Goal: Information Seeking & Learning: Check status

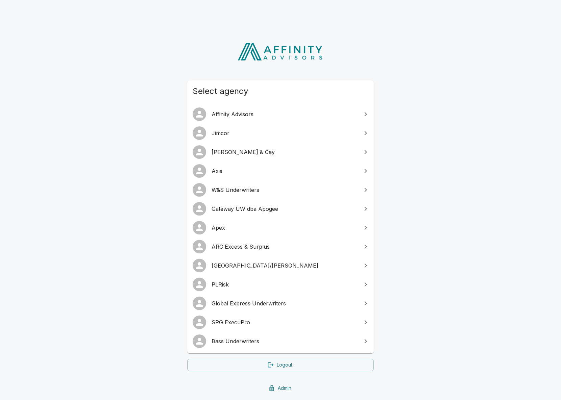
click at [270, 321] on span "SPG ExecuPro" at bounding box center [284, 322] width 146 height 8
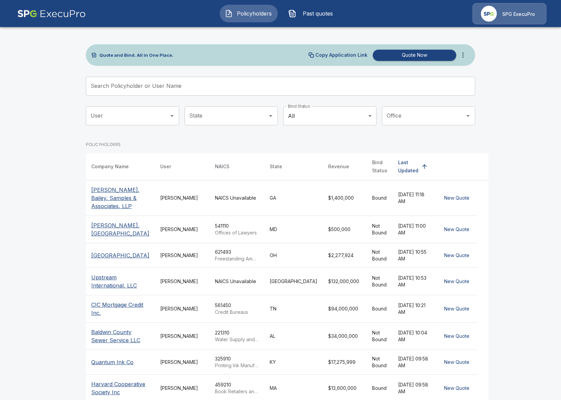
click at [190, 205] on td "[PERSON_NAME]" at bounding box center [182, 197] width 55 height 35
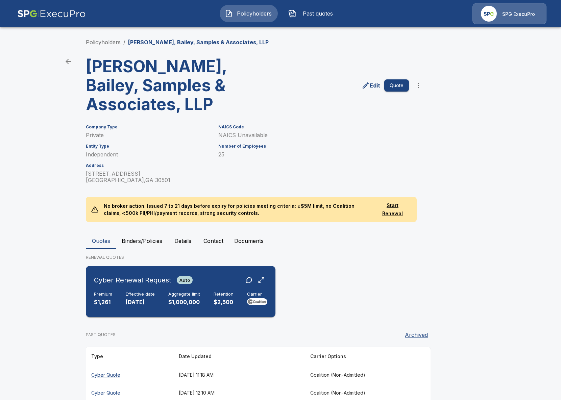
click at [188, 304] on p "$1,000,000" at bounding box center [184, 302] width 32 height 8
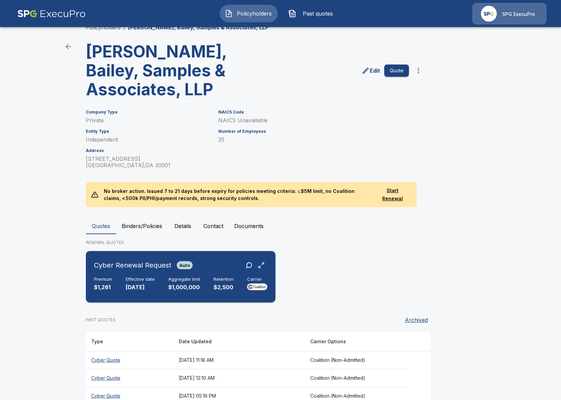
scroll to position [15, 0]
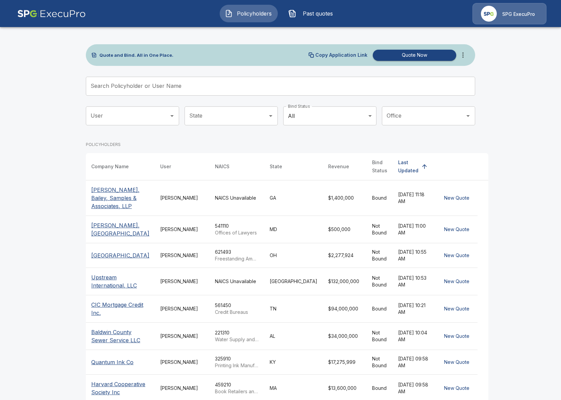
scroll to position [87, 0]
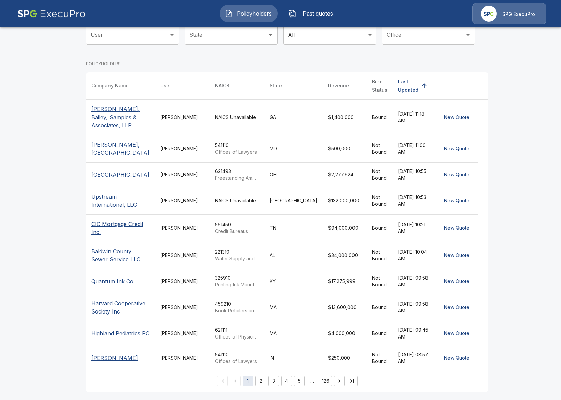
click at [197, 304] on td "[PERSON_NAME]" at bounding box center [182, 307] width 55 height 27
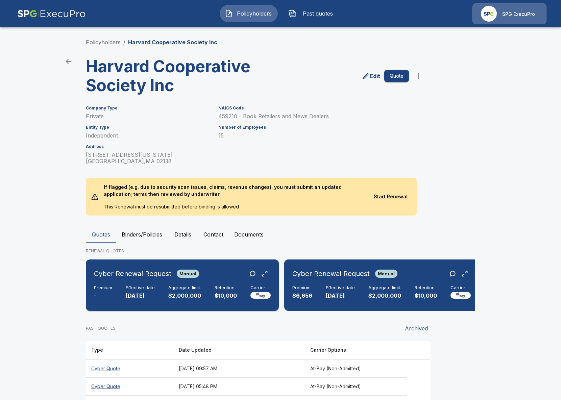
click at [222, 303] on div "Cyber Renewal Request Manual Premium - Effective date 12/2/2025 Aggregate limit…" at bounding box center [181, 285] width 187 height 46
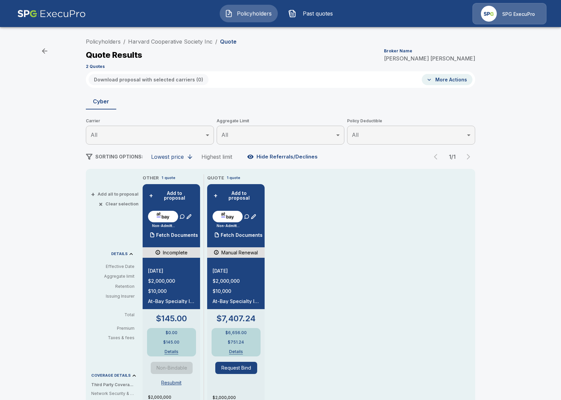
click at [431, 258] on div "OTHER 1 quote + Add to proposal Non-Admitted Fetch Documents Incomplete 12/2/20…" at bounding box center [295, 371] width 305 height 395
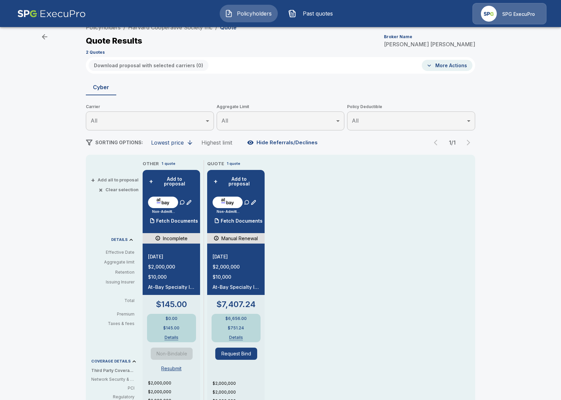
scroll to position [15, 0]
